Goal: Communication & Community: Share content

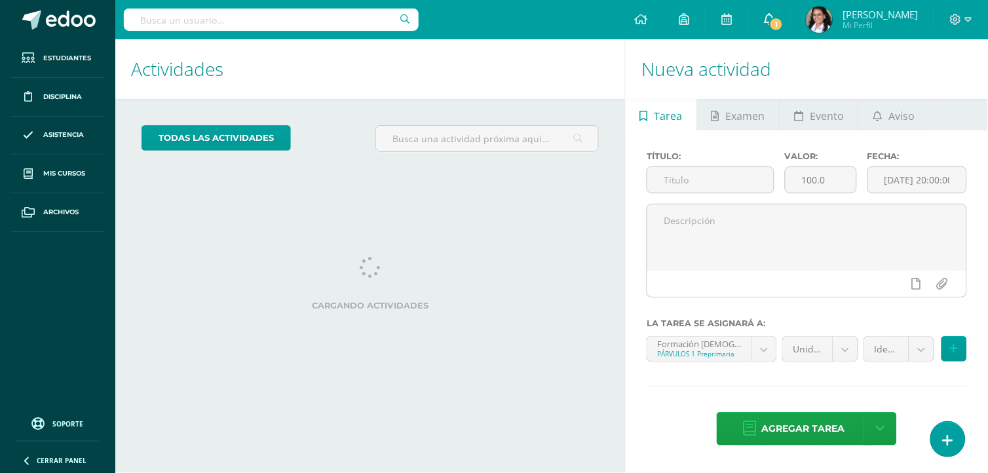
click at [784, 24] on span "1" at bounding box center [776, 24] width 14 height 14
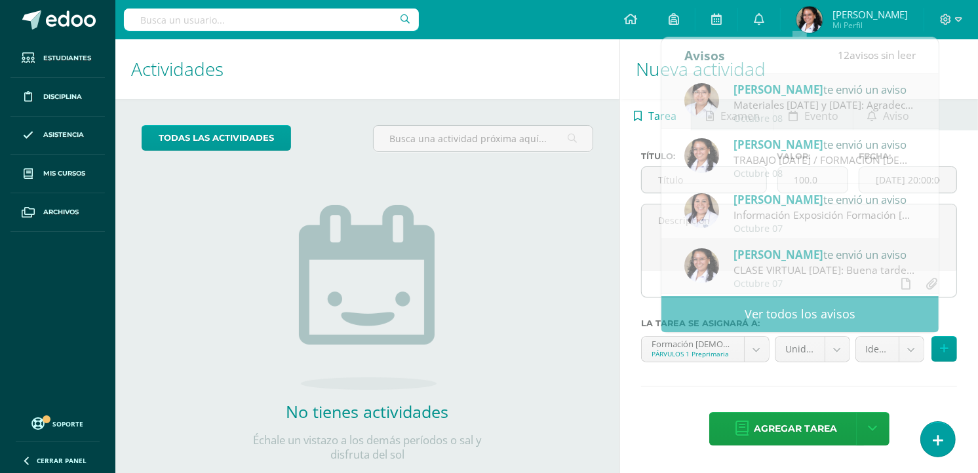
click at [571, 68] on h1 "Actividades" at bounding box center [367, 69] width 473 height 60
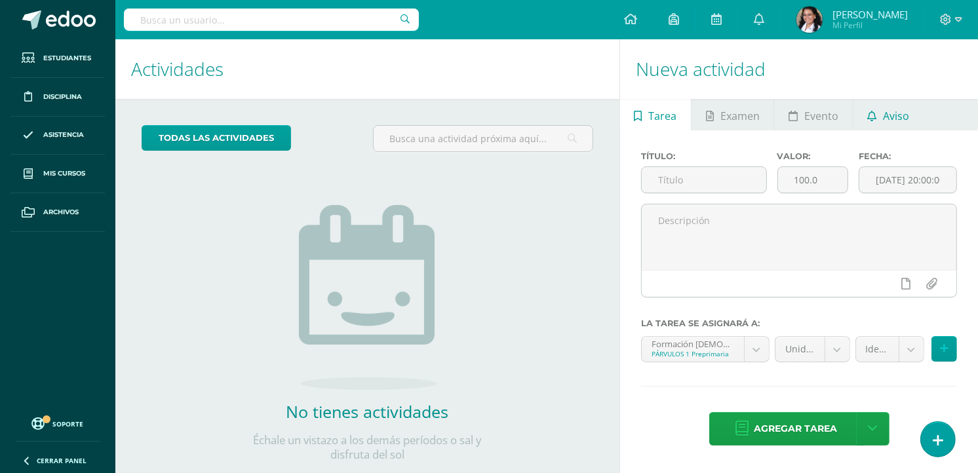
click at [876, 110] on link "Aviso" at bounding box center [888, 114] width 70 height 31
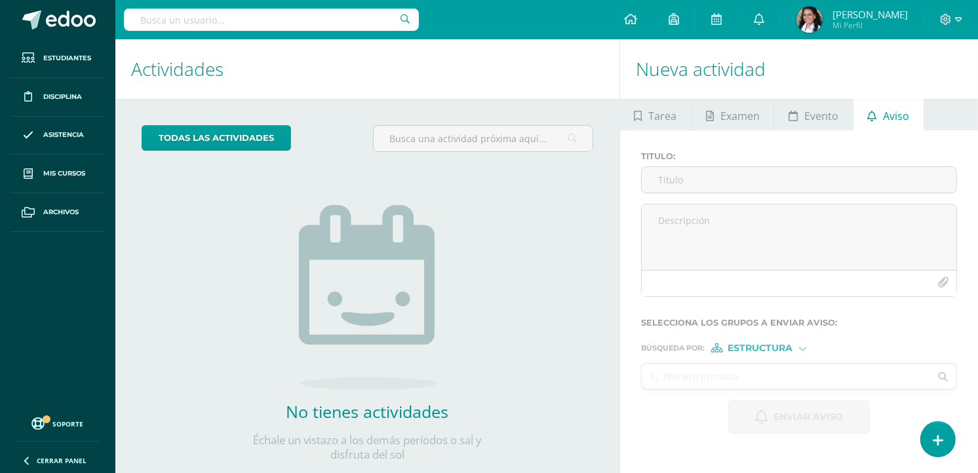
scroll to position [30, 0]
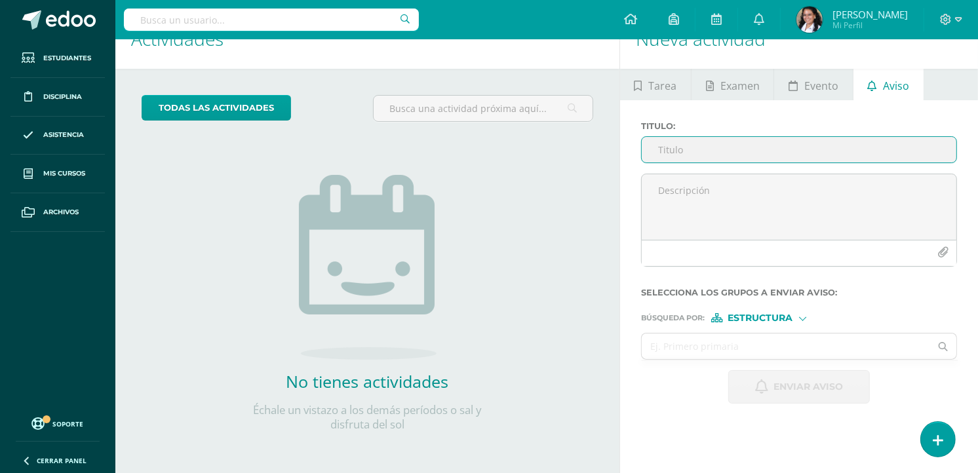
drag, startPoint x: 737, startPoint y: 144, endPoint x: 745, endPoint y: 144, distance: 8.5
click at [737, 144] on input "Titulo :" at bounding box center [799, 150] width 315 height 26
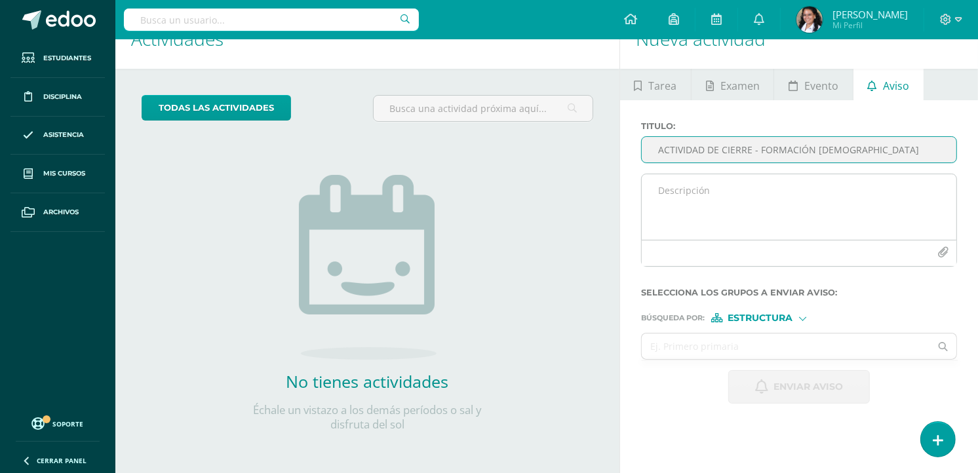
type input "ACTIVIDAD DE CIERRE - FORMACIÓN CRISTIANA"
click at [706, 231] on textarea at bounding box center [799, 207] width 315 height 66
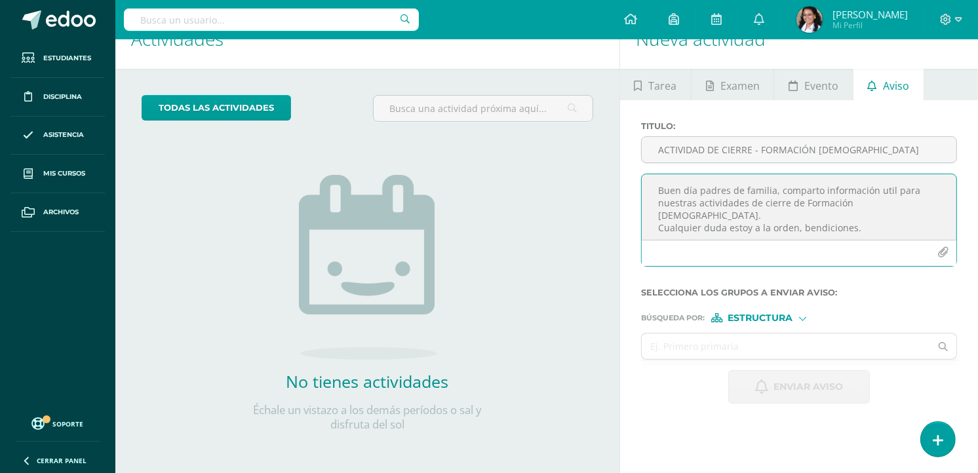
click at [942, 248] on icon "button" at bounding box center [942, 252] width 11 height 11
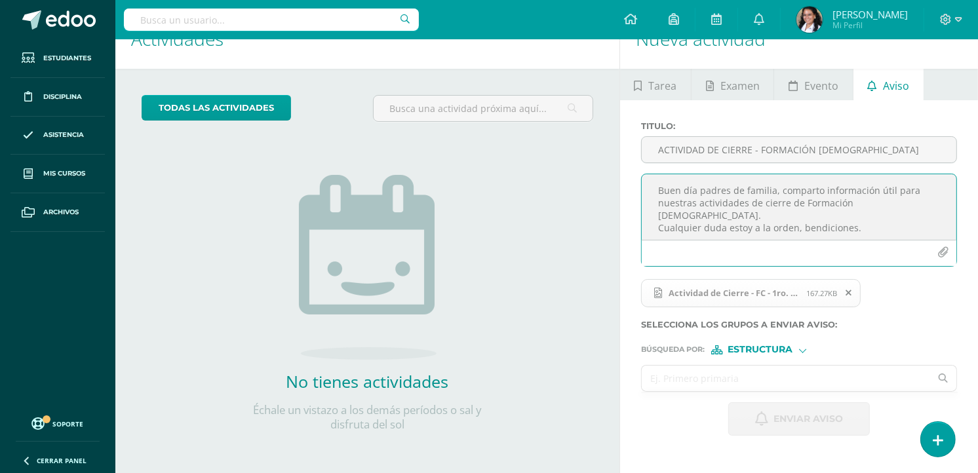
type textarea "Buen día padres de familia, comparto información útil para nuestras actividades…"
click at [784, 370] on input "text" at bounding box center [786, 379] width 288 height 26
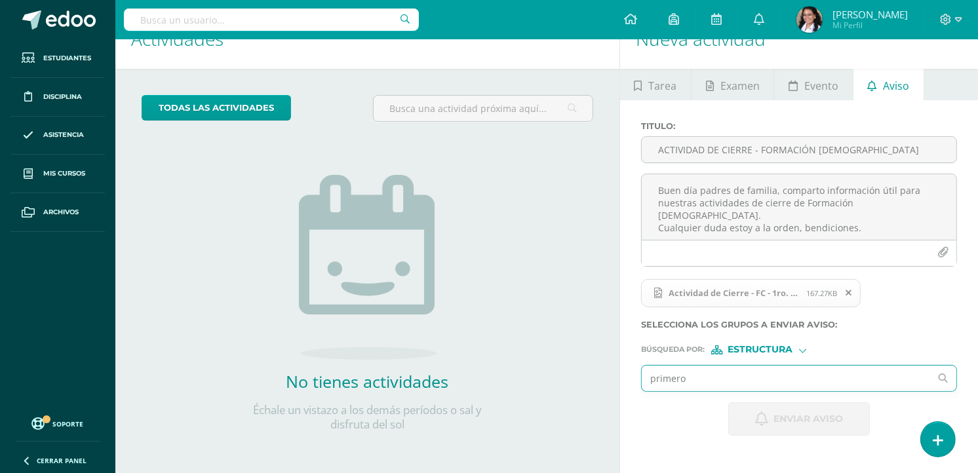
type input "primero a"
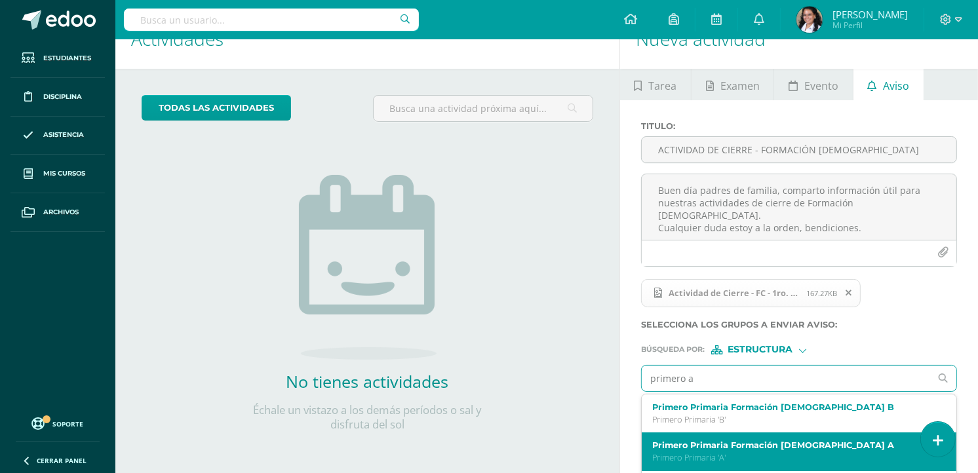
click at [796, 444] on label "Primero Primaria Formación Cristiana A" at bounding box center [792, 445] width 281 height 10
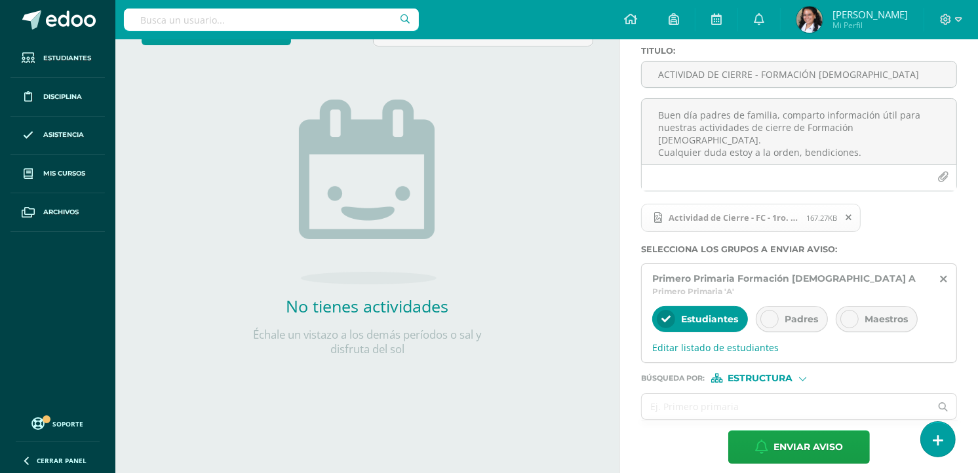
scroll to position [106, 0]
click at [800, 313] on span "Padres" at bounding box center [801, 319] width 33 height 12
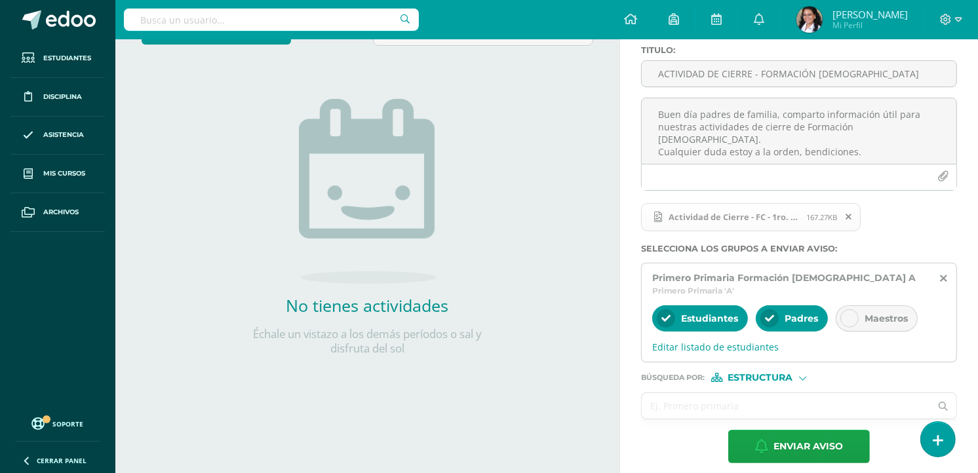
click at [713, 393] on input "text" at bounding box center [786, 406] width 288 height 26
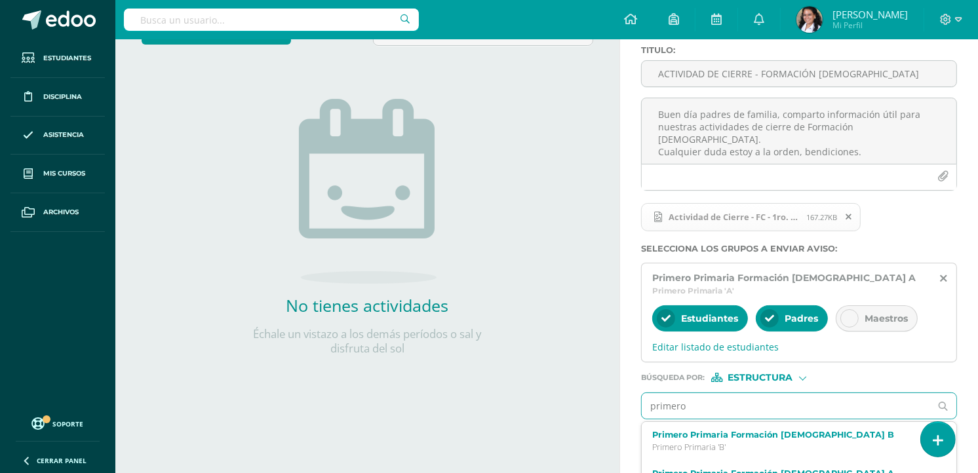
type input "primero b"
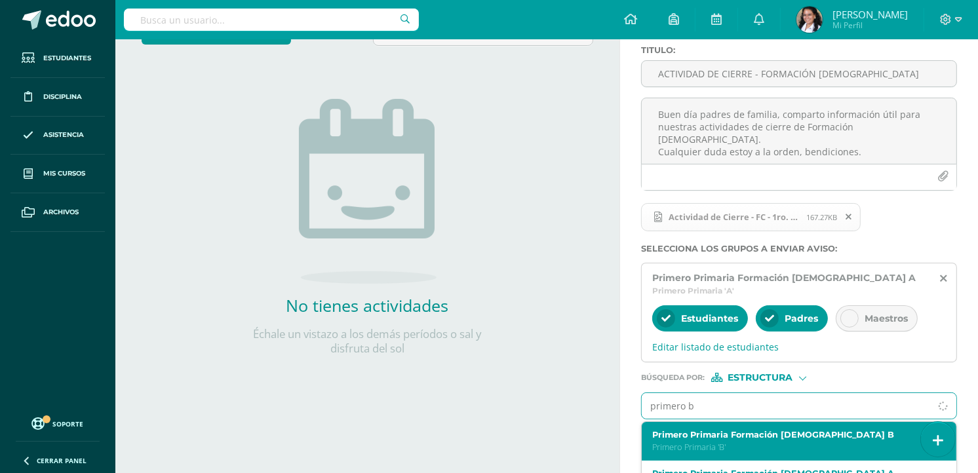
click at [783, 442] on p "Primero Primaria 'B'" at bounding box center [792, 447] width 281 height 11
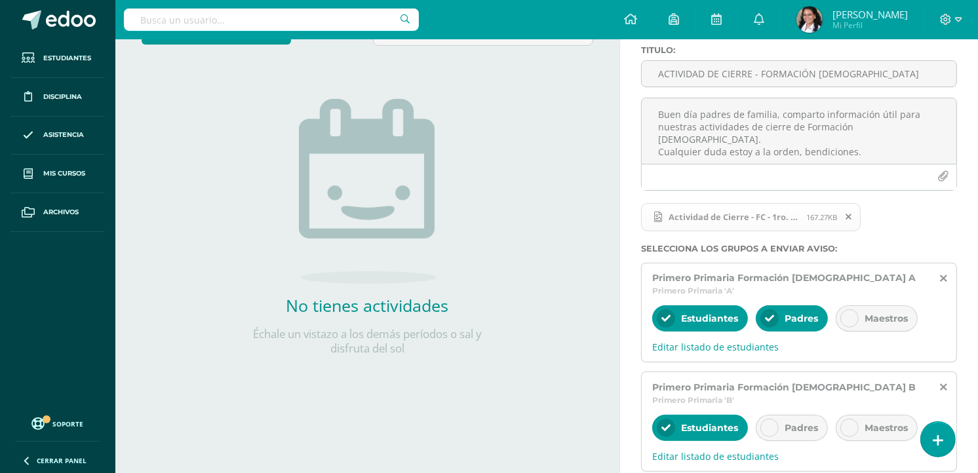
click at [791, 422] on span "Padres" at bounding box center [801, 428] width 33 height 12
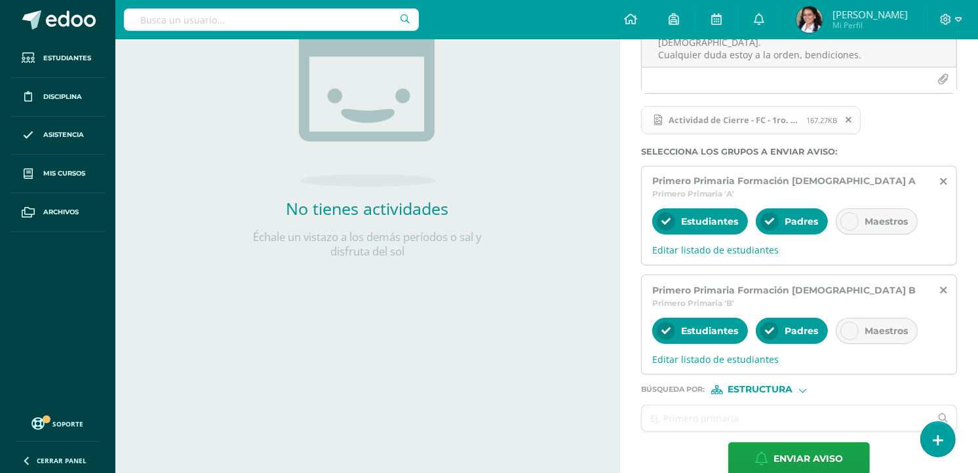
click at [782, 386] on span "Estructura" at bounding box center [760, 389] width 65 height 7
click at [768, 391] on span "Estructura" at bounding box center [764, 383] width 106 height 17
click at [768, 406] on input "text" at bounding box center [786, 419] width 288 height 26
type input "stephanie hernandez"
click at [778, 375] on div "Búsqueda por : Estructura Estructura Persona" at bounding box center [799, 385] width 316 height 20
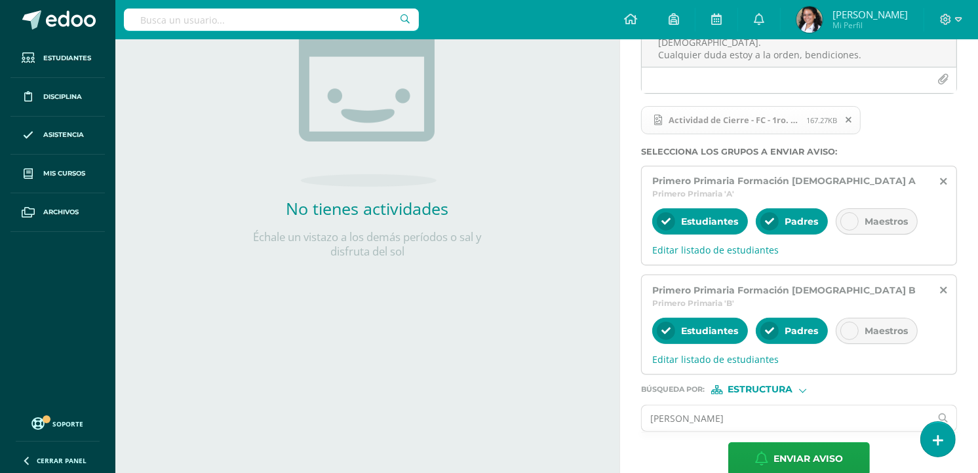
click at [774, 386] on span "Estructura" at bounding box center [760, 389] width 65 height 7
click at [758, 397] on span "Persona" at bounding box center [765, 400] width 47 height 7
click at [758, 406] on input "text" at bounding box center [786, 419] width 288 height 26
type input "stephanie"
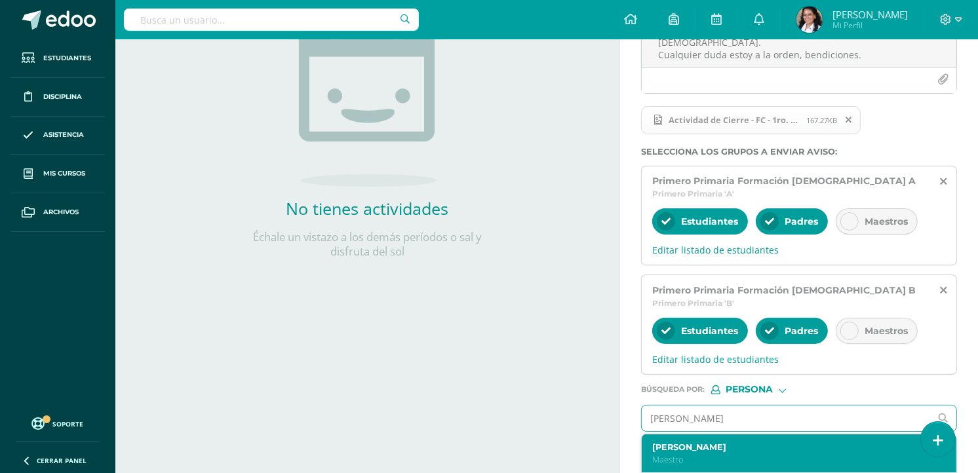
click at [735, 435] on div "Stephanie Hernández Maestro" at bounding box center [799, 454] width 315 height 39
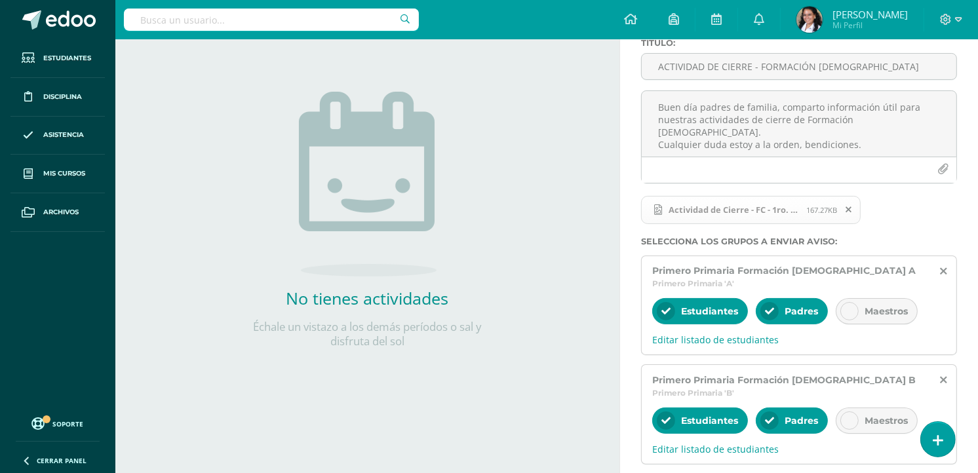
scroll to position [0, 0]
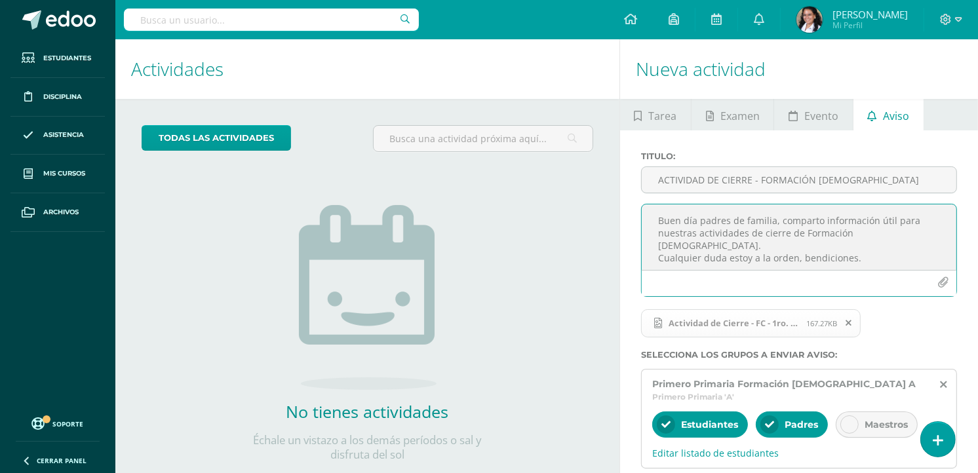
click at [889, 233] on textarea "Buen día padres de familia, comparto información útil para nuestras actividades…" at bounding box center [799, 237] width 315 height 66
type textarea "Buen día padres de familia, comparto información útil para nuestras actividades…"
click at [555, 246] on div "todas las Actividades No tienes actividades Échale un vistazo a los demás perío…" at bounding box center [367, 301] width 504 height 405
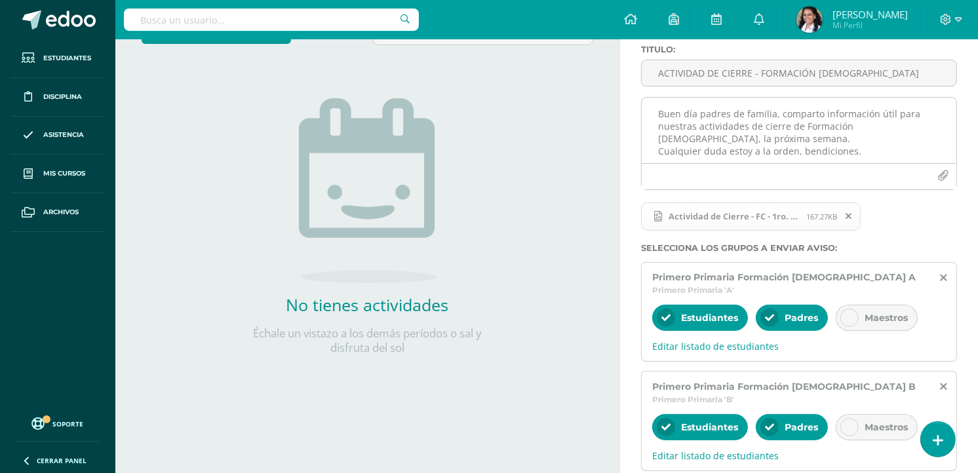
scroll to position [243, 0]
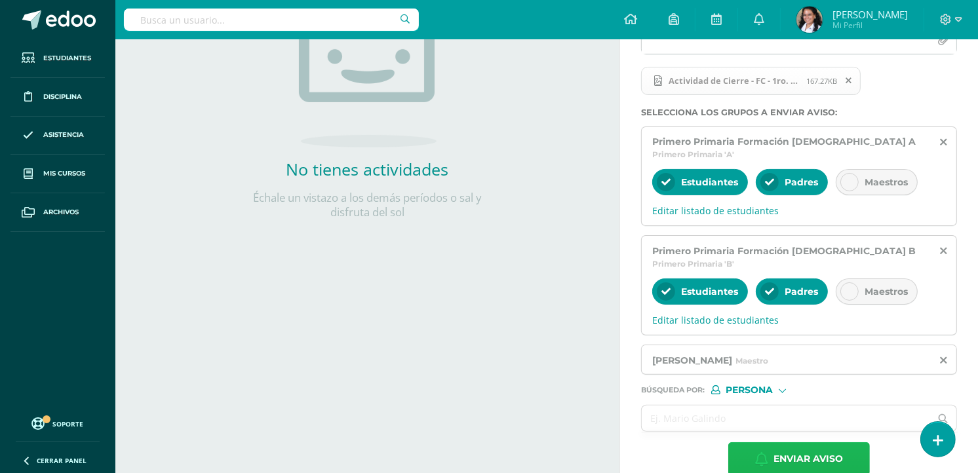
click at [811, 443] on span "Enviar aviso" at bounding box center [807, 459] width 69 height 32
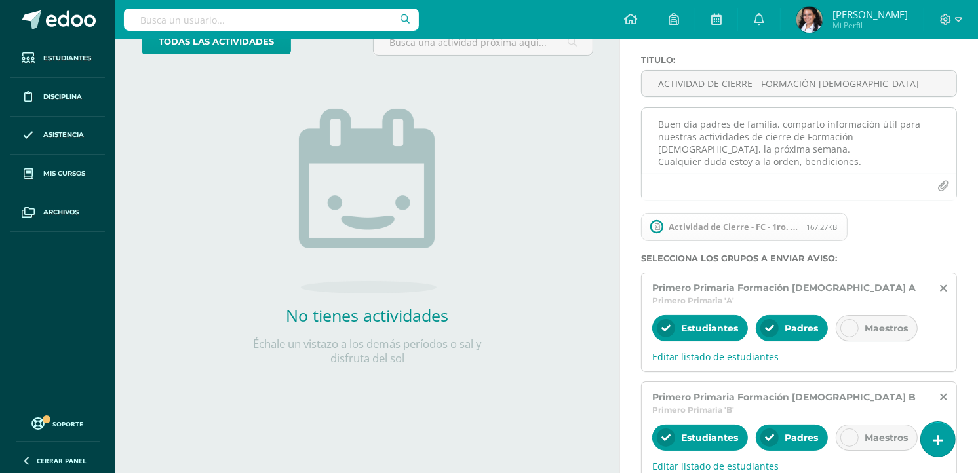
scroll to position [30, 0]
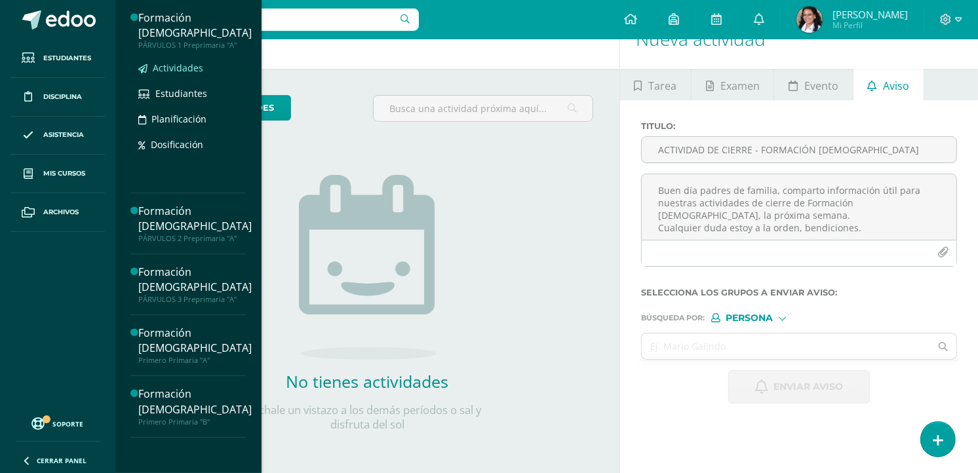
click at [176, 62] on span "Actividades" at bounding box center [178, 68] width 50 height 12
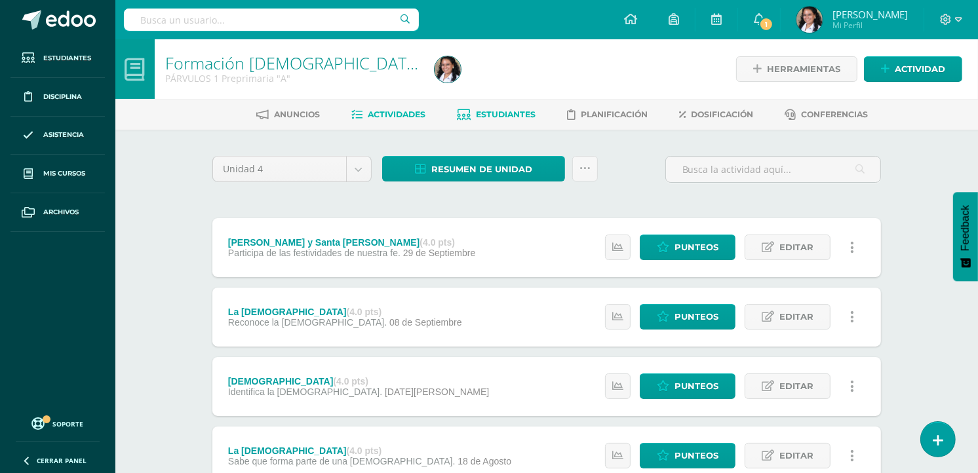
click at [485, 112] on span "Estudiantes" at bounding box center [507, 114] width 60 height 10
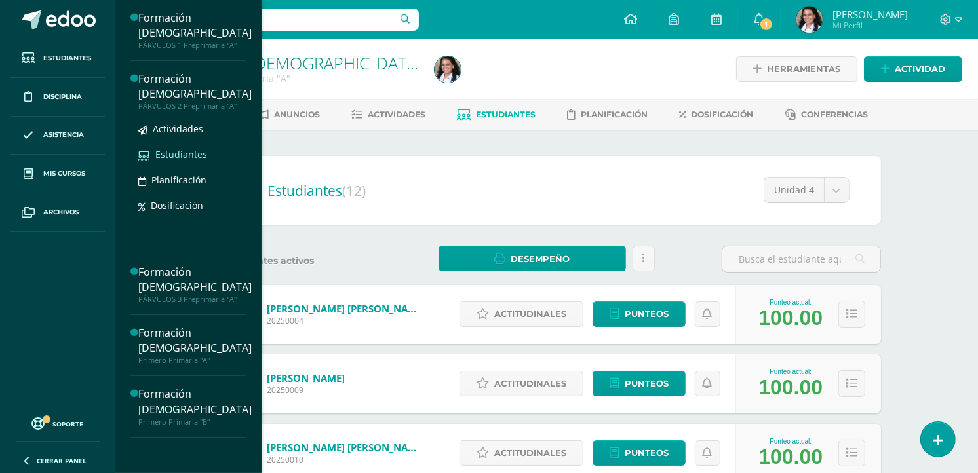
click at [168, 148] on span "Estudiantes" at bounding box center [181, 154] width 52 height 12
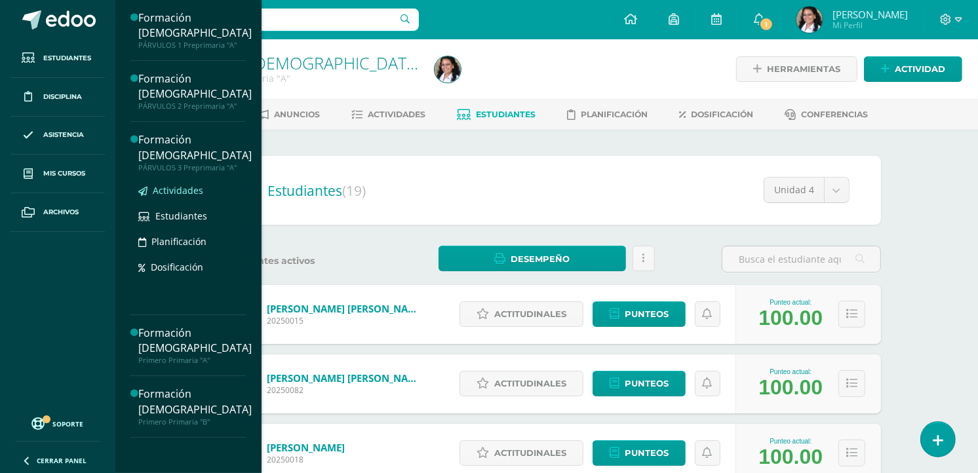
click at [172, 184] on span "Actividades" at bounding box center [178, 190] width 50 height 12
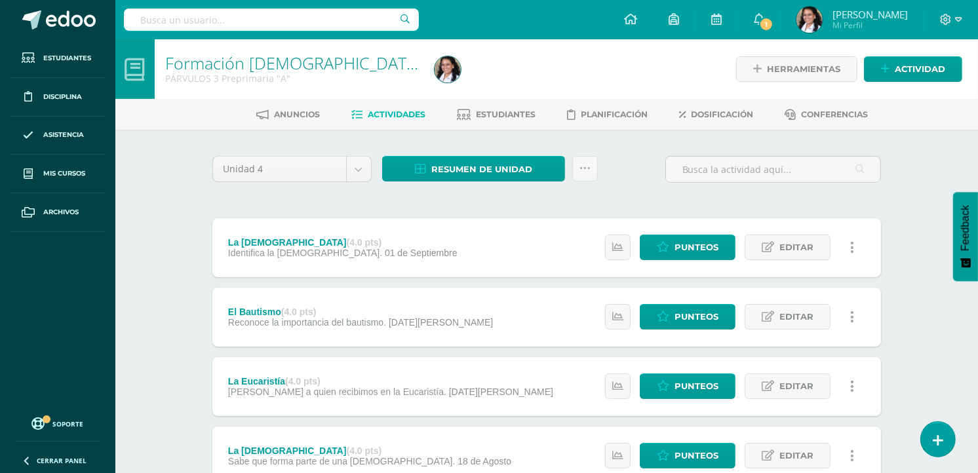
click at [536, 116] on ul "Anuncios Actividades Estudiantes Planificación Dosificación Conferencias" at bounding box center [562, 115] width 863 height 22
click at [502, 119] on link "Estudiantes" at bounding box center [496, 114] width 79 height 21
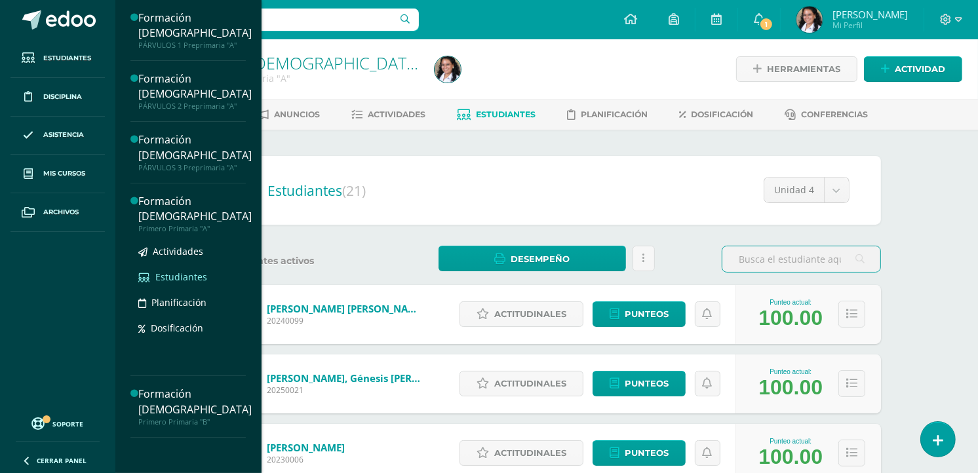
click at [193, 271] on span "Estudiantes" at bounding box center [181, 277] width 52 height 12
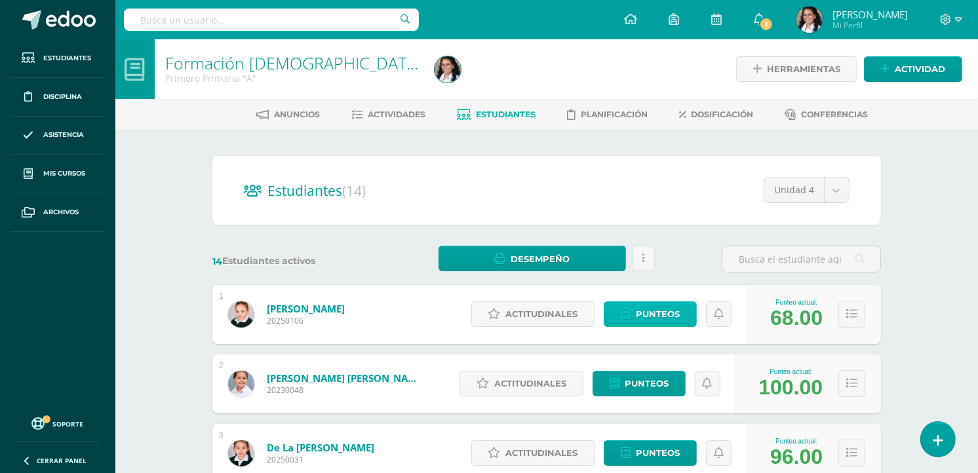
click at [643, 308] on span "Punteos" at bounding box center [658, 314] width 44 height 24
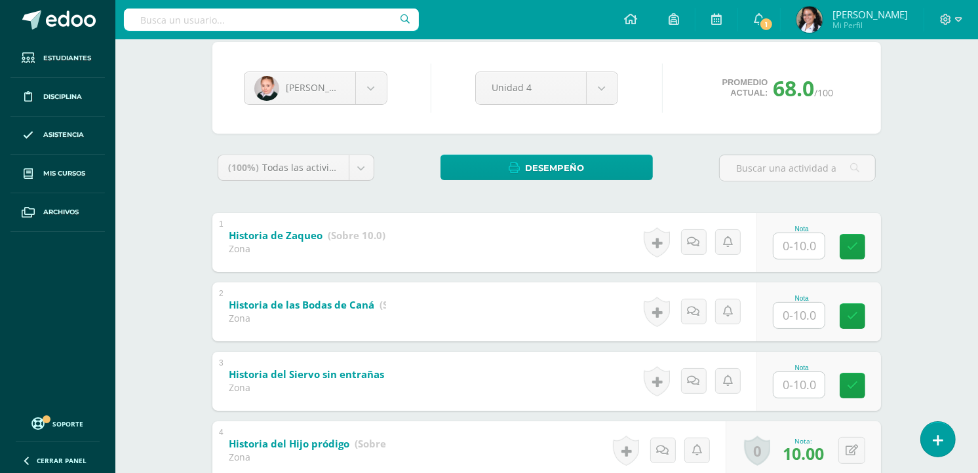
scroll to position [146, 0]
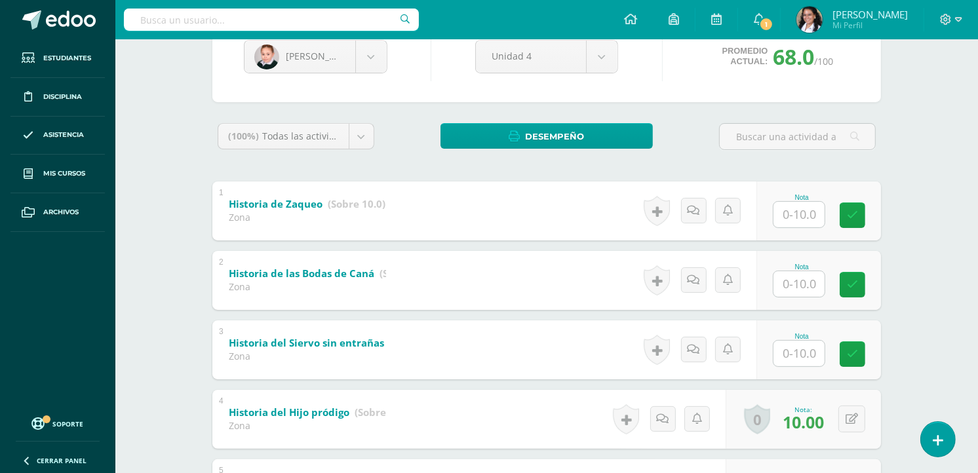
click at [781, 204] on input "text" at bounding box center [798, 215] width 51 height 26
type input "10"
click at [802, 282] on input "text" at bounding box center [807, 284] width 52 height 26
type input "10"
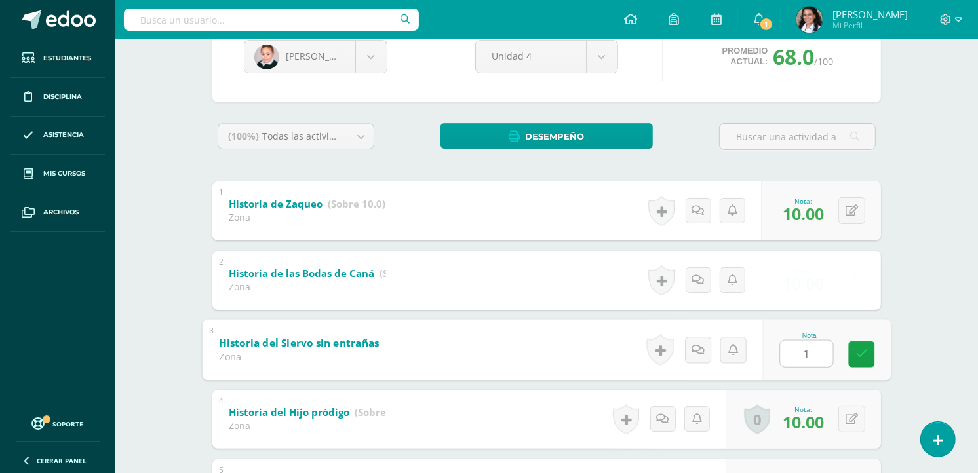
type input "10"
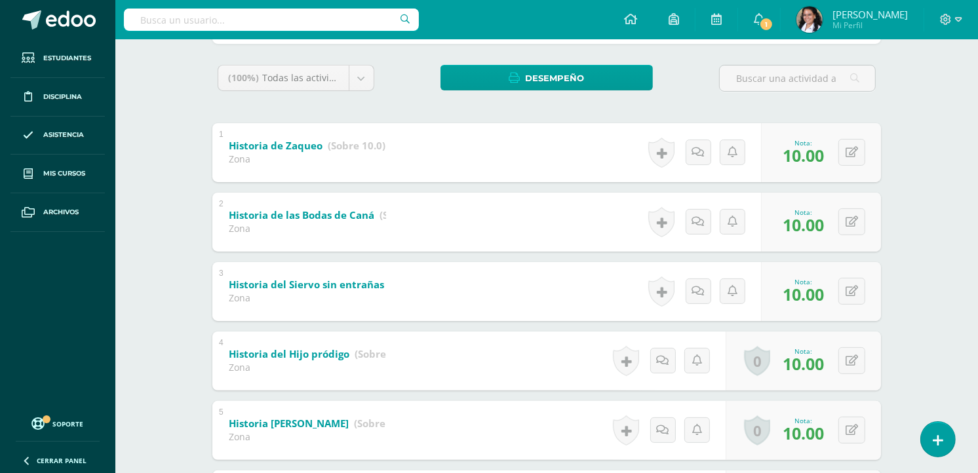
scroll to position [0, 0]
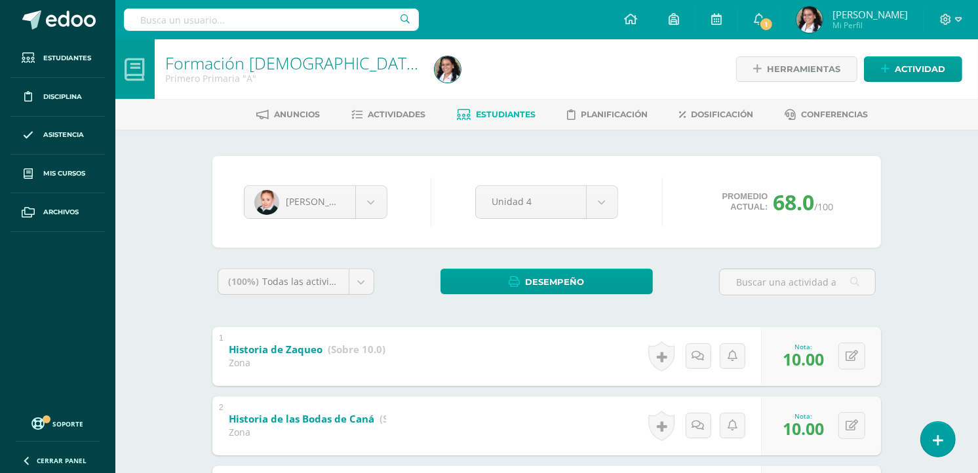
click at [499, 109] on span "Estudiantes" at bounding box center [507, 114] width 60 height 10
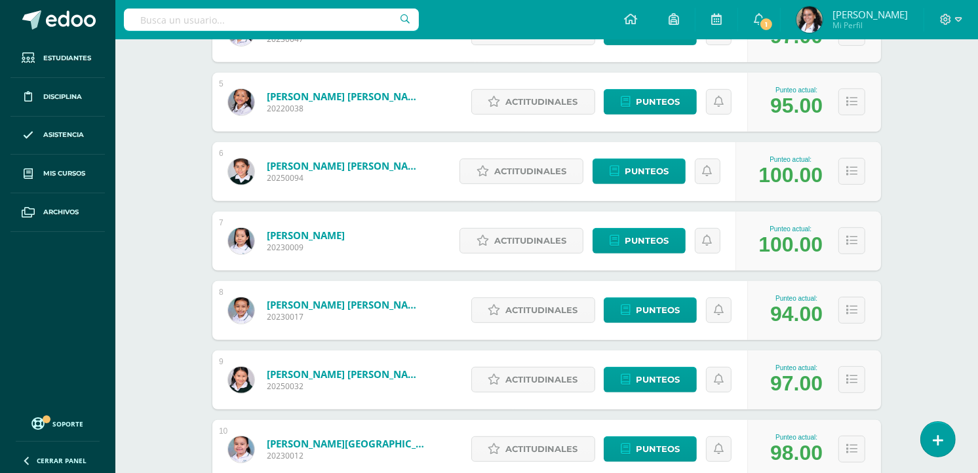
scroll to position [204, 0]
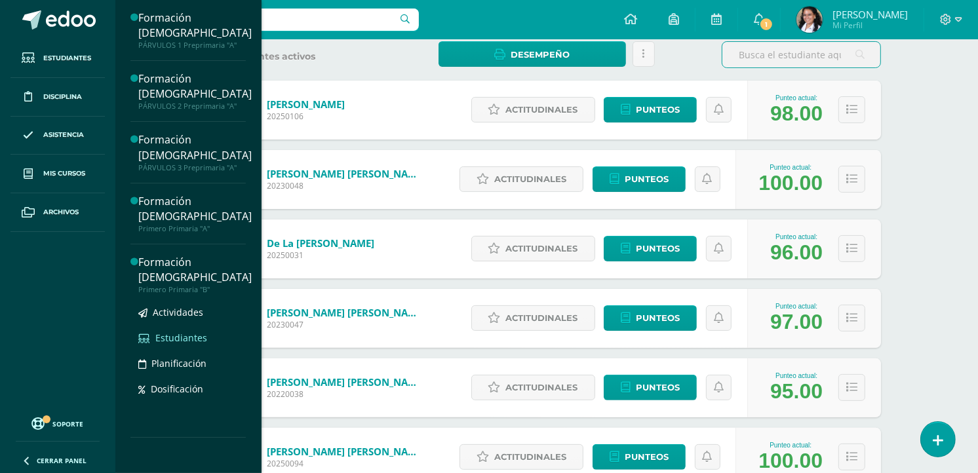
click at [185, 332] on span "Estudiantes" at bounding box center [181, 338] width 52 height 12
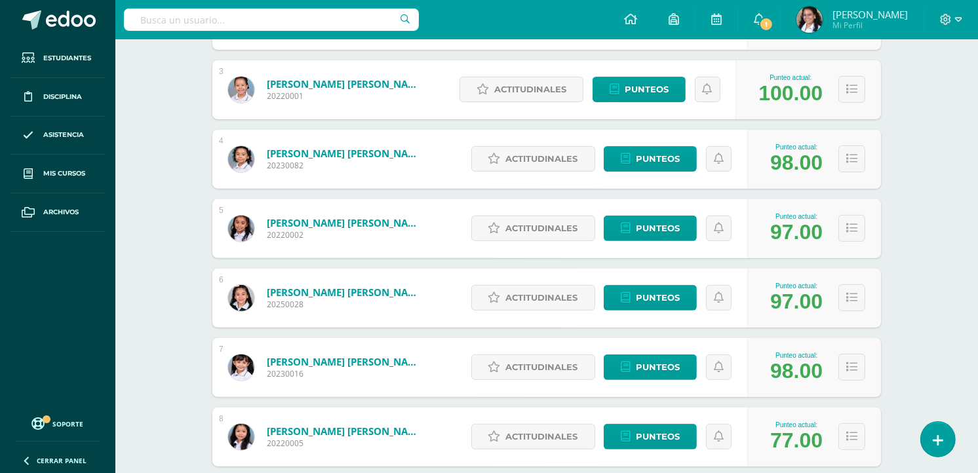
scroll to position [437, 0]
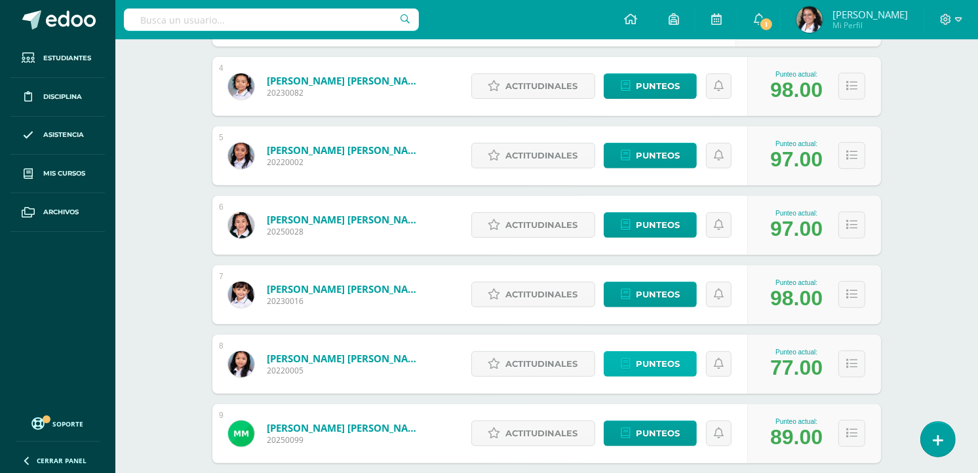
click at [659, 371] on span "Punteos" at bounding box center [658, 364] width 44 height 24
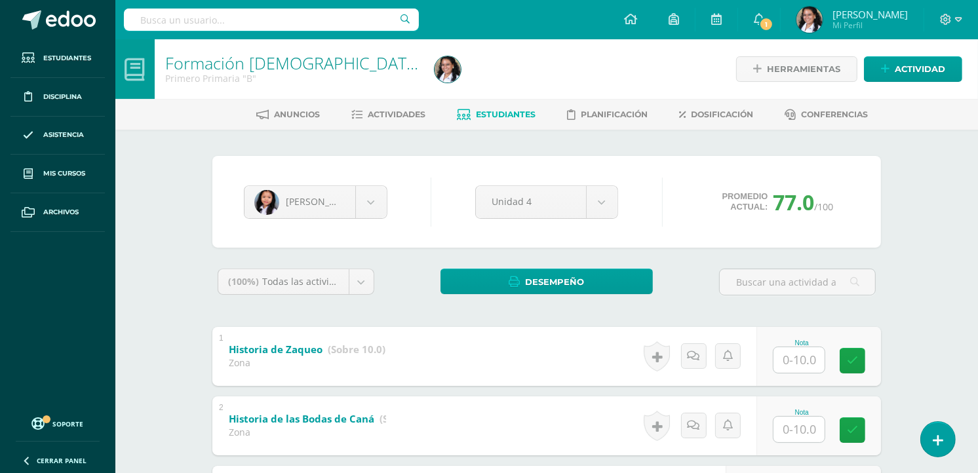
click at [505, 114] on span "Estudiantes" at bounding box center [507, 114] width 60 height 10
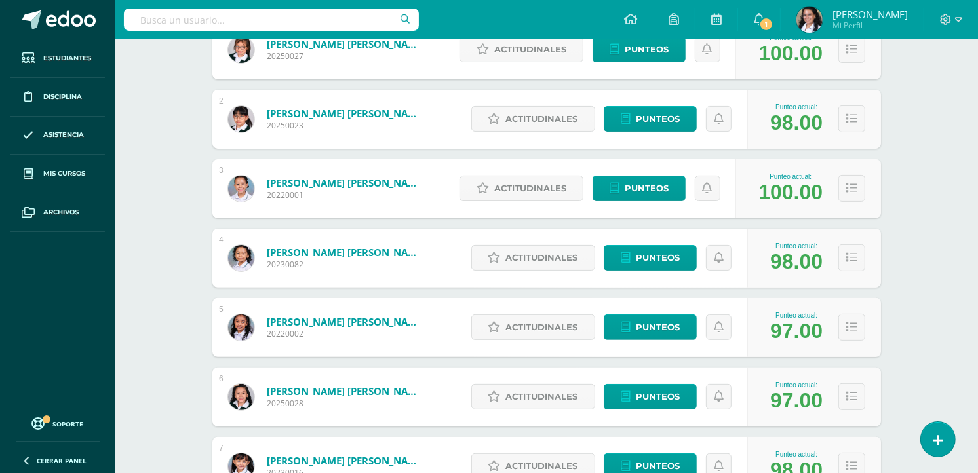
scroll to position [59, 0]
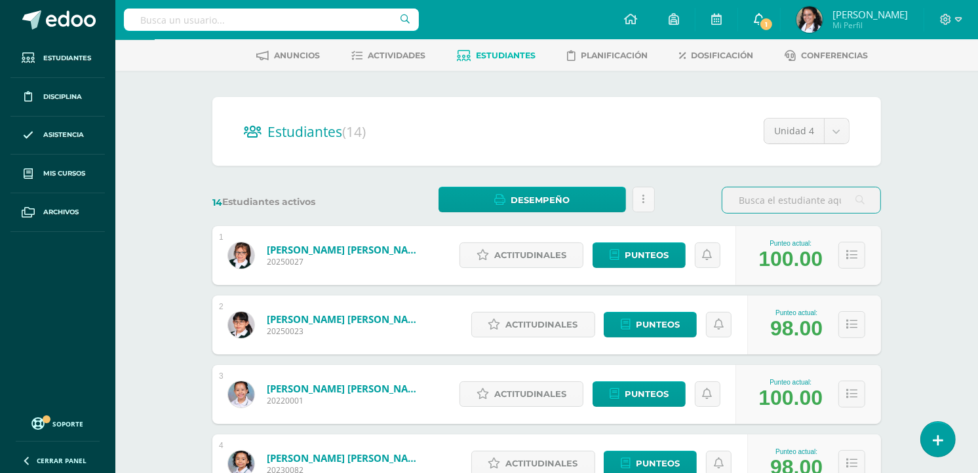
click at [780, 29] on link "1" at bounding box center [759, 19] width 42 height 39
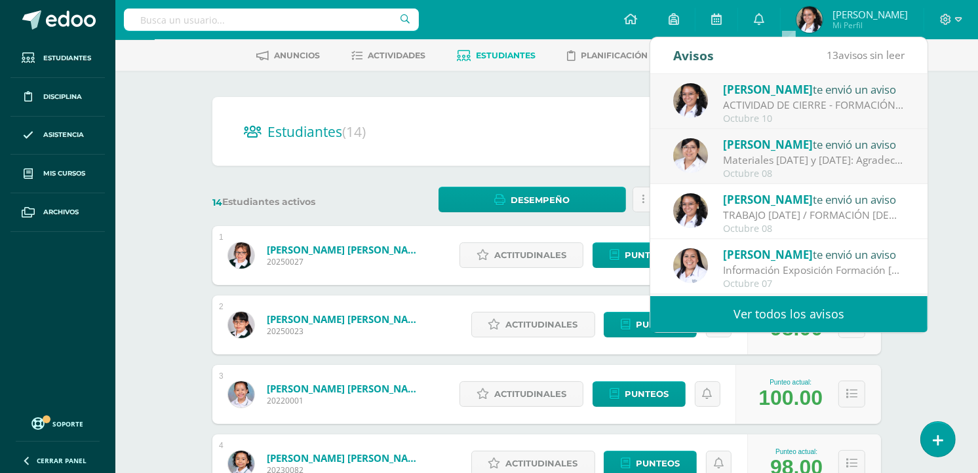
click at [779, 102] on div "ACTIVIDAD DE CIERRE - FORMACIÓN [DEMOGRAPHIC_DATA]: Buen día padres de familia,…" at bounding box center [814, 105] width 182 height 15
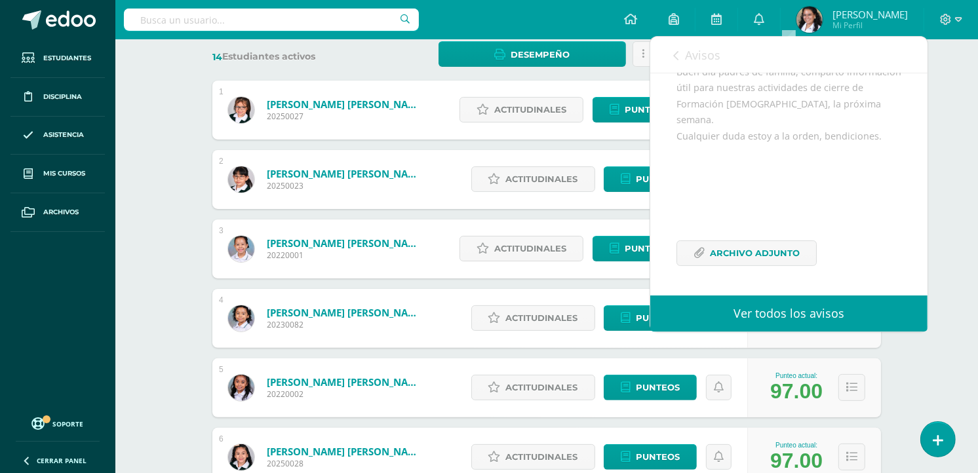
scroll to position [0, 0]
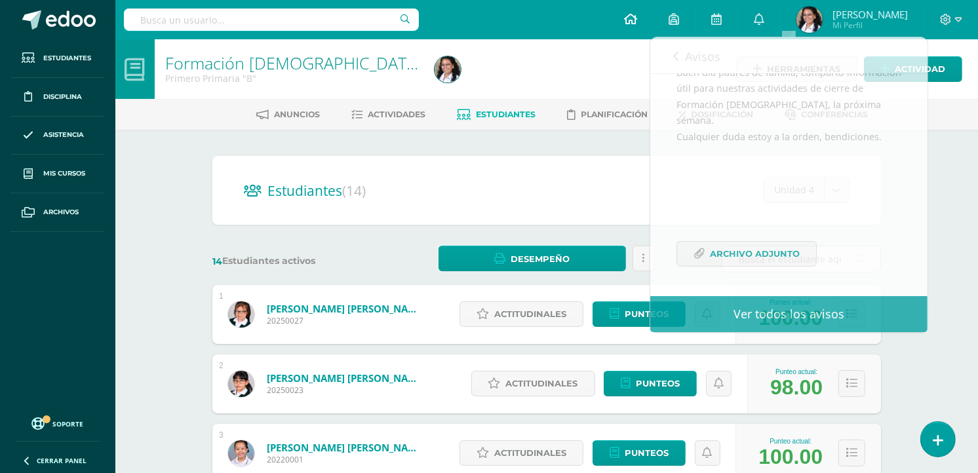
click at [637, 17] on icon at bounding box center [630, 19] width 13 height 12
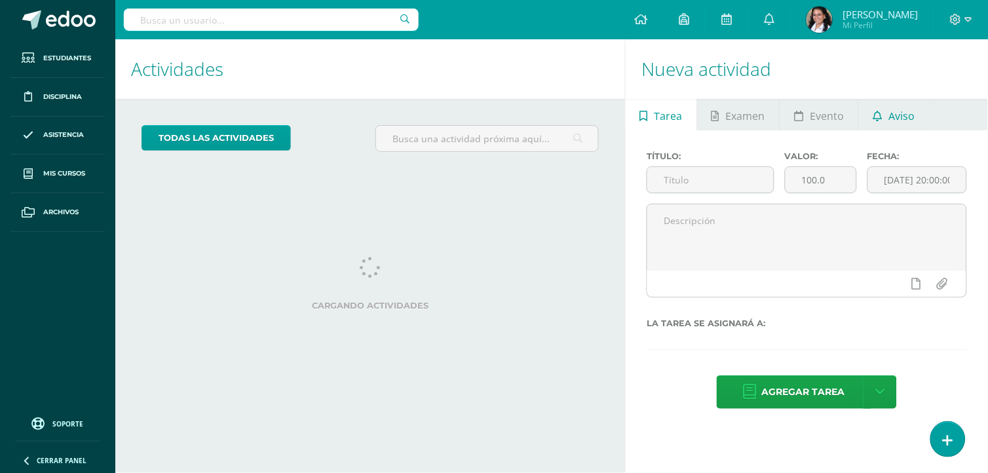
click at [873, 115] on icon at bounding box center [877, 116] width 9 height 10
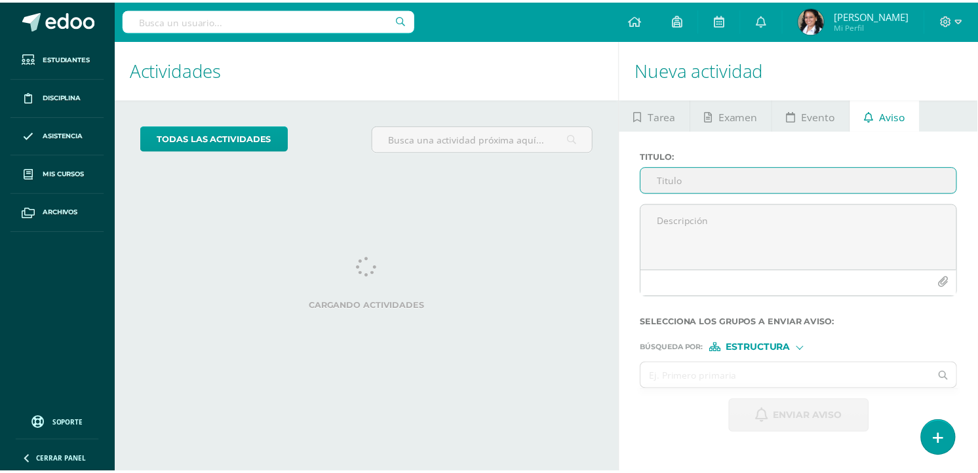
scroll to position [130, 0]
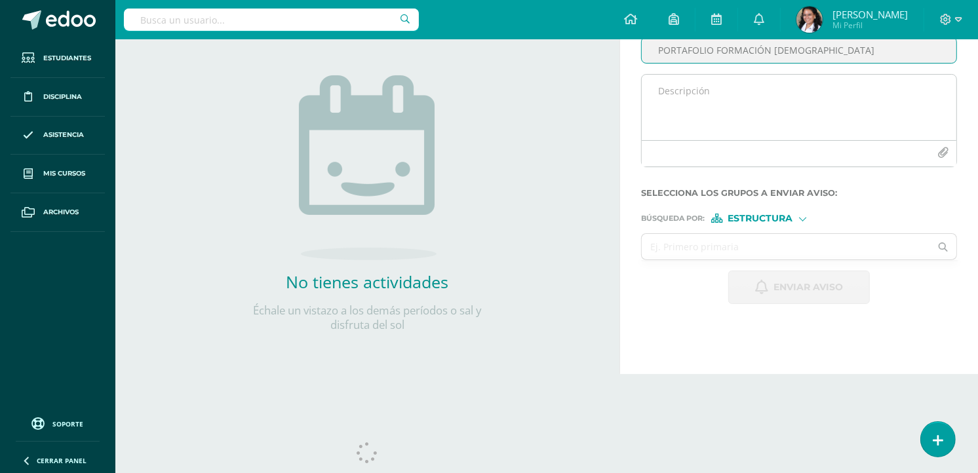
type input "PORTAFOLIO FORMACIÓN CRISTIANA"
click at [817, 106] on textarea at bounding box center [799, 108] width 315 height 66
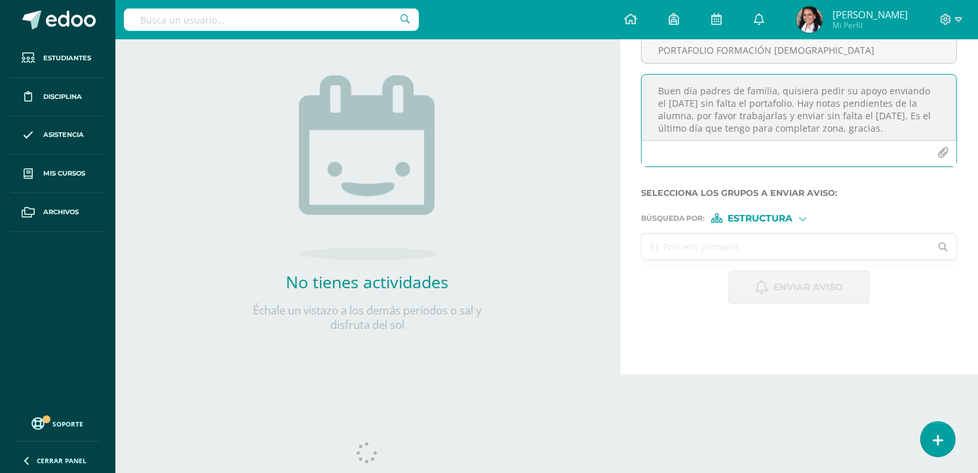
type textarea "Buen día padres de familia, quisiera pedir su apoyo enviando el [DATE] sin falt…"
click at [747, 246] on input "text" at bounding box center [786, 247] width 288 height 26
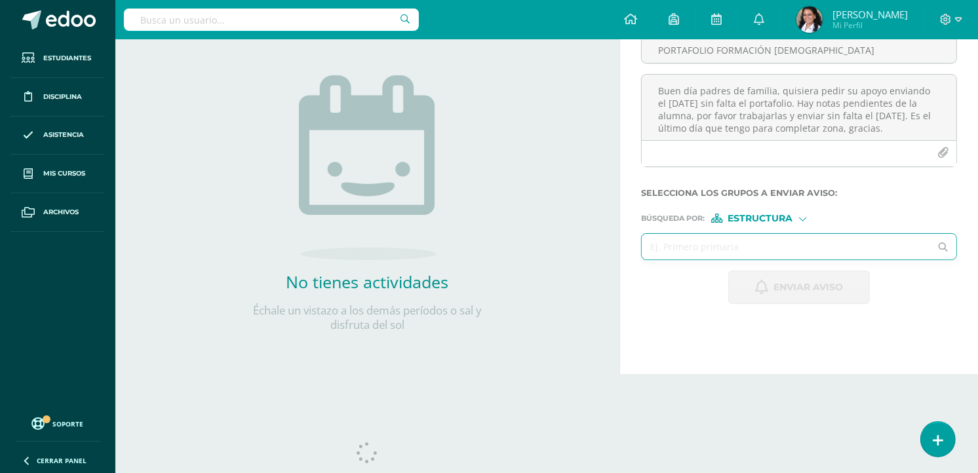
click at [758, 222] on span "Estructura" at bounding box center [760, 218] width 65 height 7
click at [769, 249] on span "Persona" at bounding box center [765, 252] width 47 height 7
click at [768, 248] on input "text" at bounding box center [786, 247] width 288 height 26
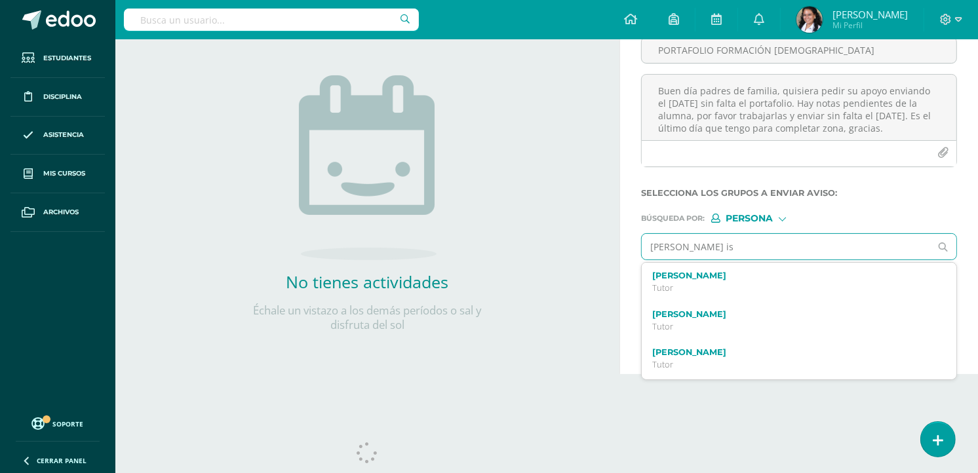
type input "cecilia ish"
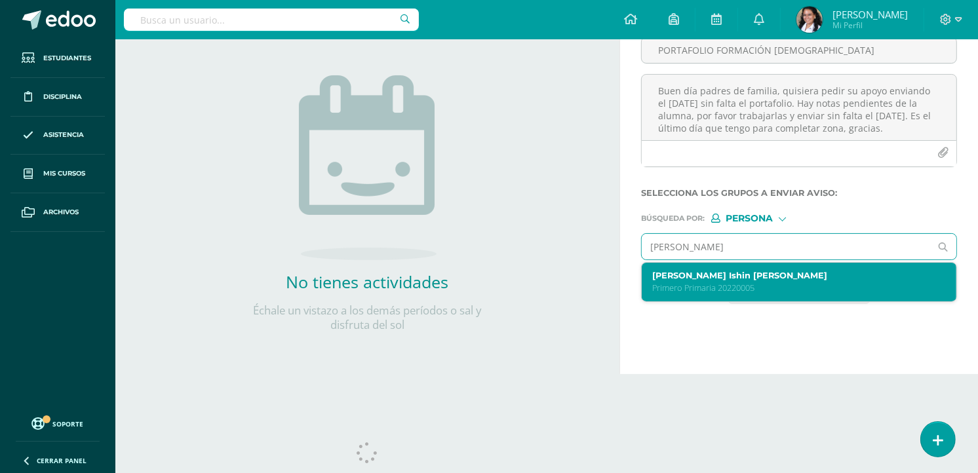
click at [761, 272] on label "Cecilia Valentina Ishin Caál" at bounding box center [792, 276] width 281 height 10
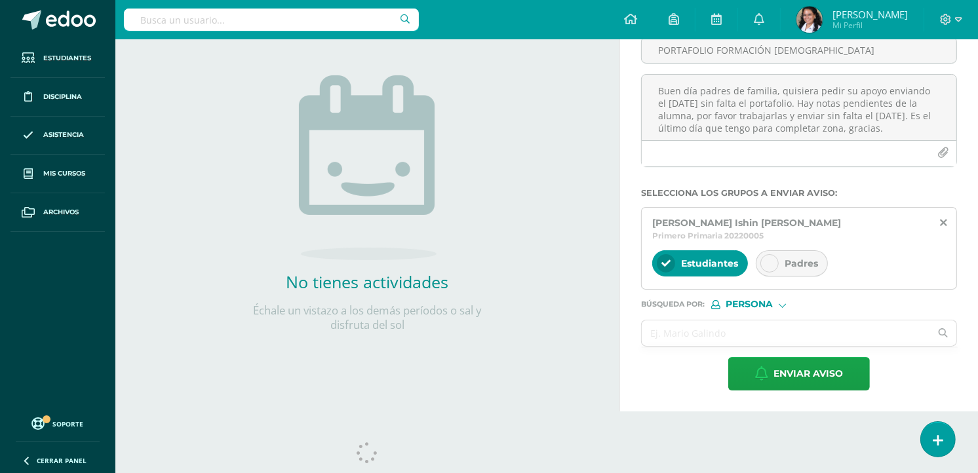
click at [780, 250] on div "Padres" at bounding box center [792, 263] width 72 height 26
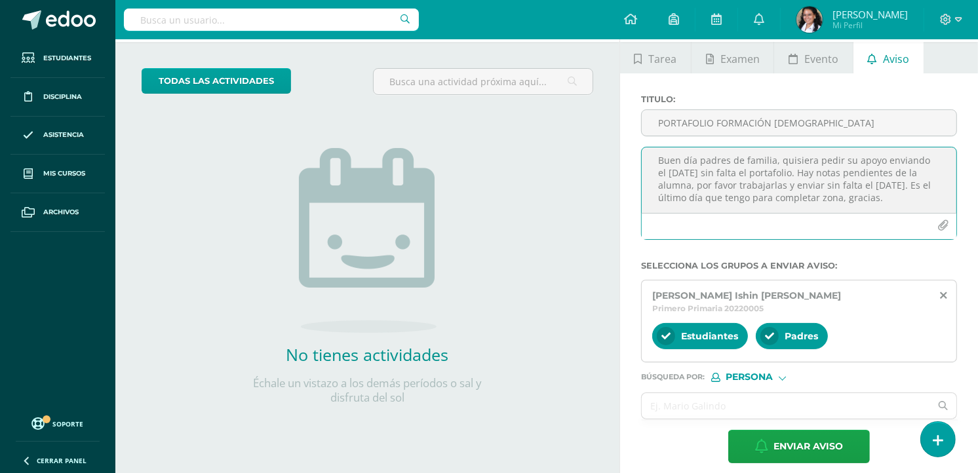
scroll to position [0, 0]
drag, startPoint x: 885, startPoint y: 204, endPoint x: 652, endPoint y: 151, distance: 239.8
click at [652, 151] on textarea "Buen día padres de familia, quisiera pedir su apoyo enviando el [DATE] sin falt…" at bounding box center [799, 180] width 315 height 66
click at [680, 398] on input "text" at bounding box center [786, 406] width 288 height 26
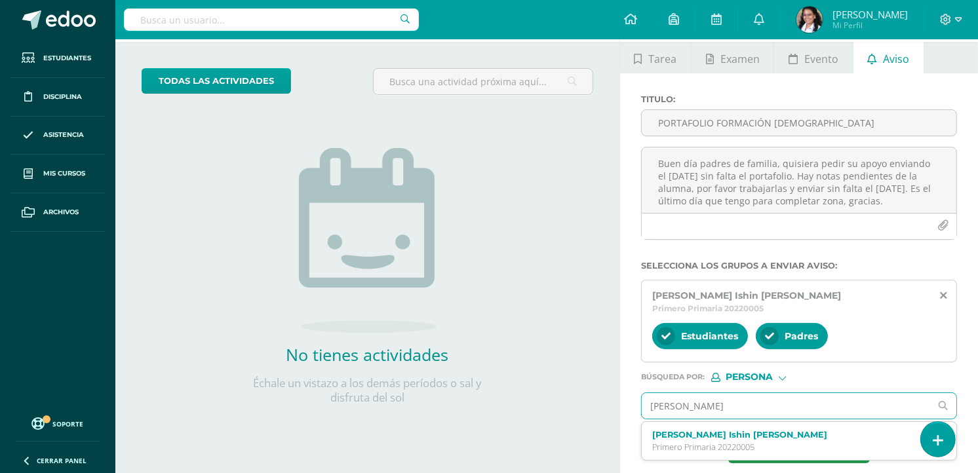
type input "stephanie her"
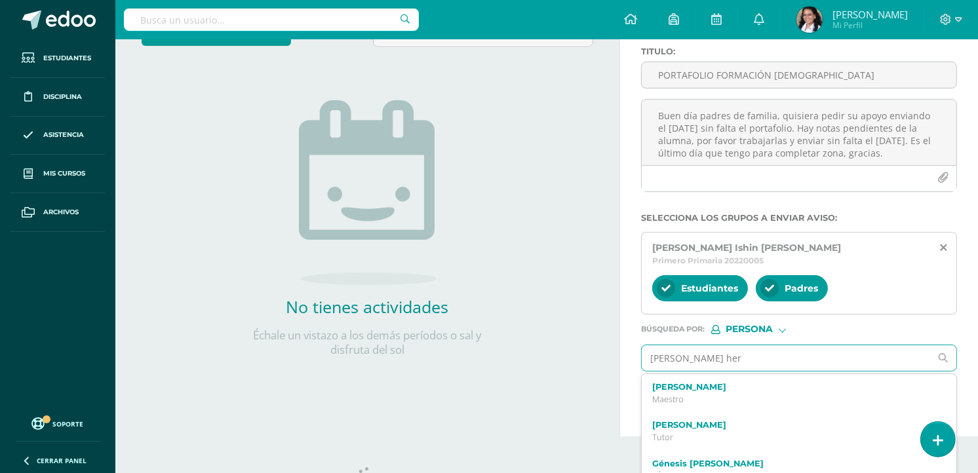
scroll to position [130, 0]
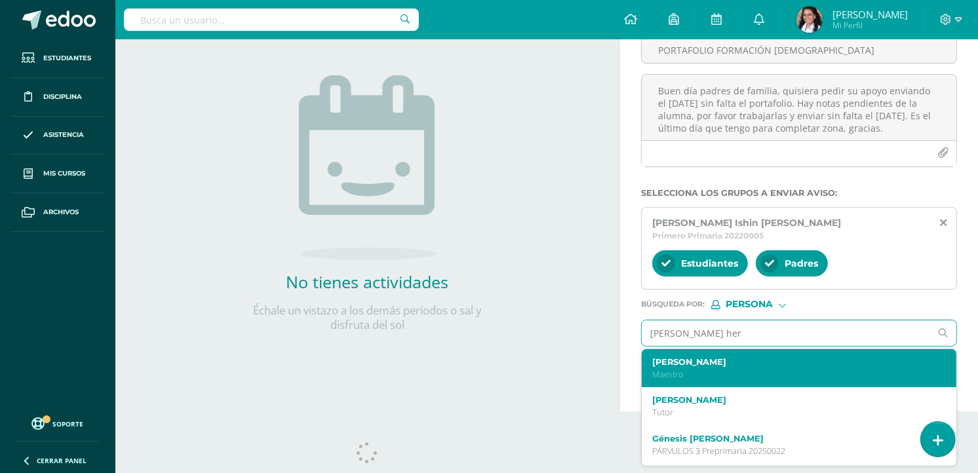
click at [761, 357] on label "[PERSON_NAME]" at bounding box center [792, 362] width 281 height 10
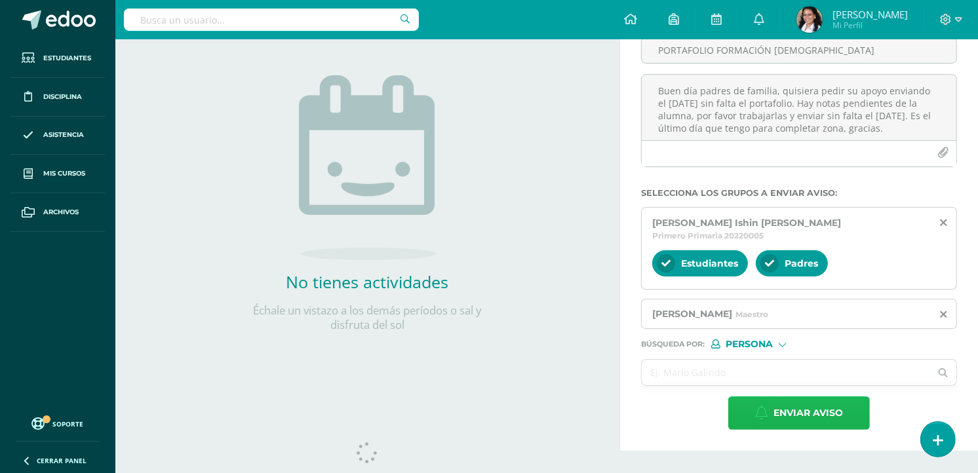
click at [788, 397] on span "Enviar aviso" at bounding box center [807, 413] width 69 height 32
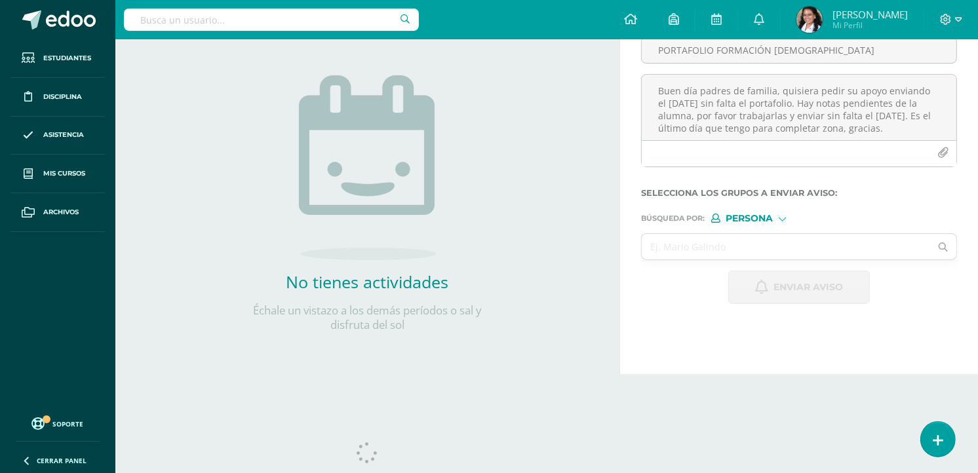
scroll to position [0, 0]
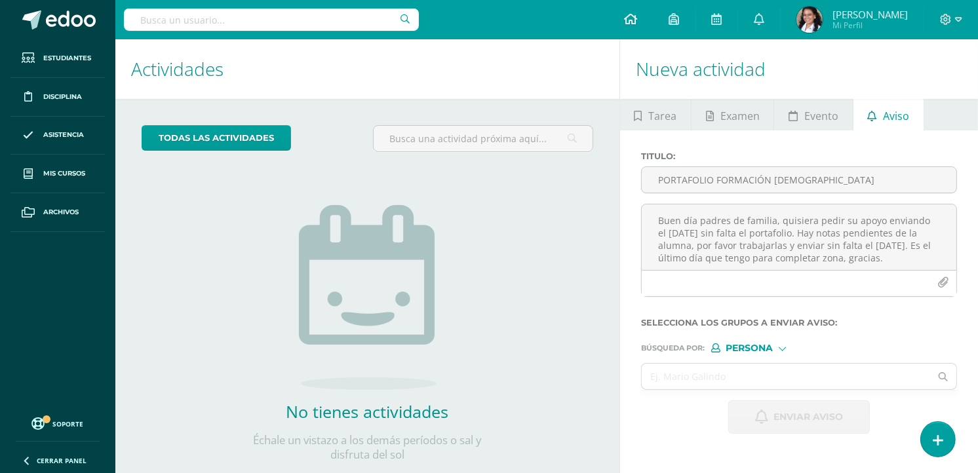
click at [653, 29] on link at bounding box center [630, 19] width 45 height 39
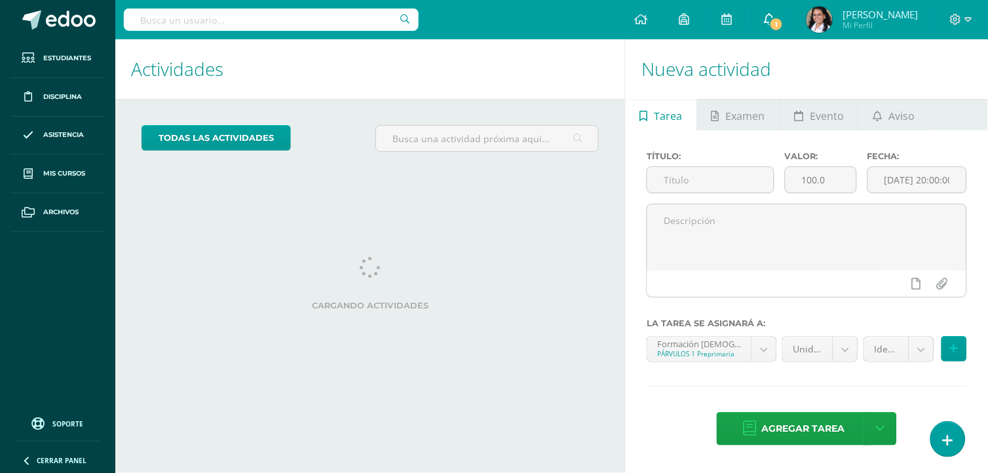
click at [775, 16] on icon at bounding box center [769, 19] width 10 height 12
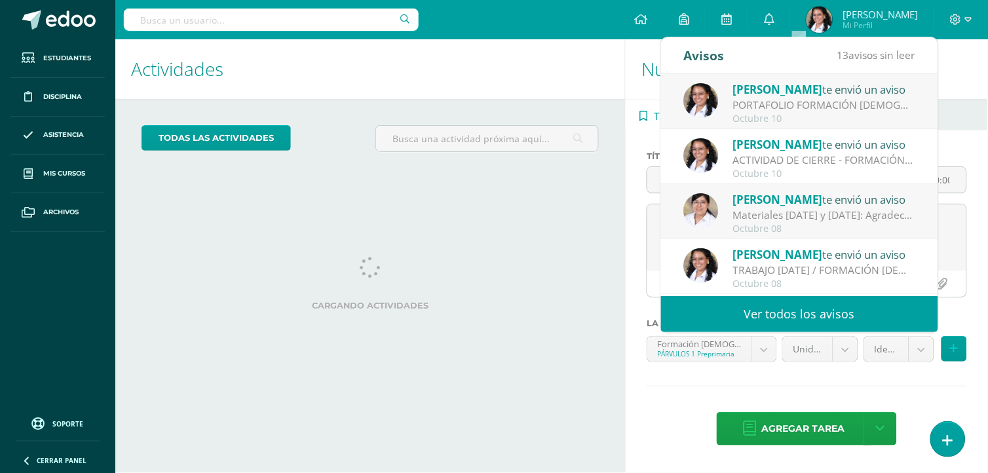
click at [774, 94] on span "[PERSON_NAME]" at bounding box center [778, 89] width 90 height 15
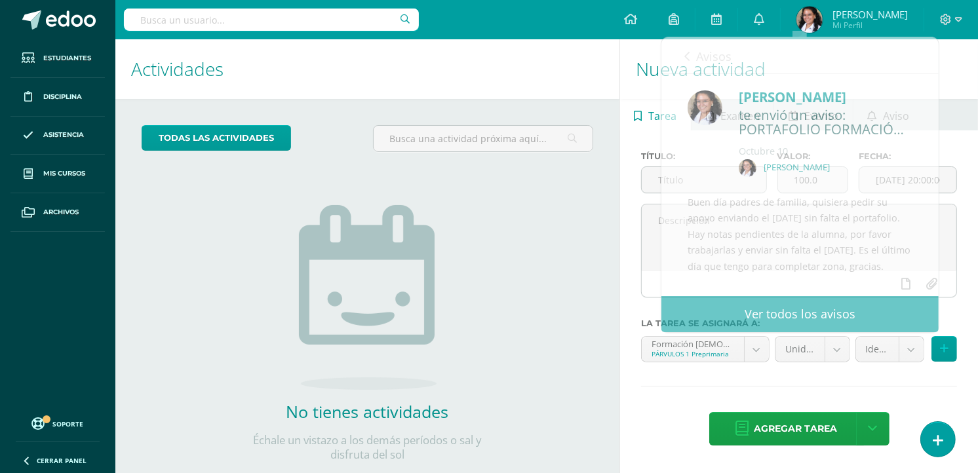
click at [387, 87] on h1 "Actividades" at bounding box center [367, 69] width 473 height 60
